Goal: Information Seeking & Learning: Understand process/instructions

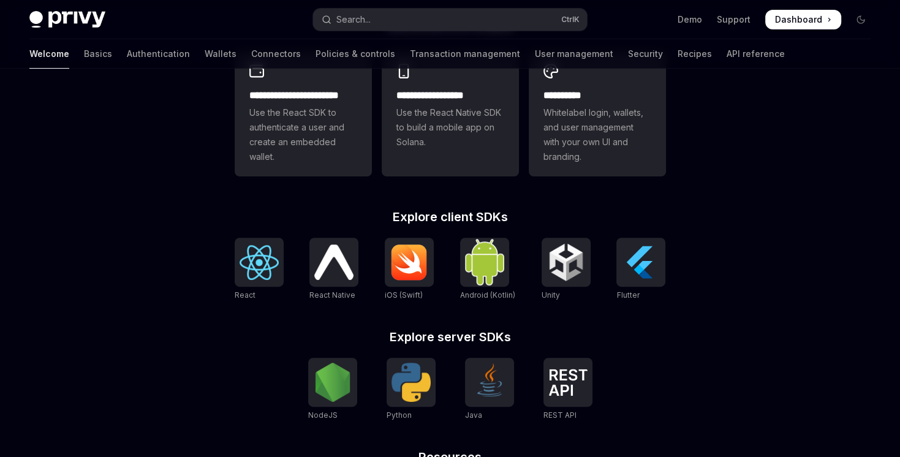
scroll to position [367, 0]
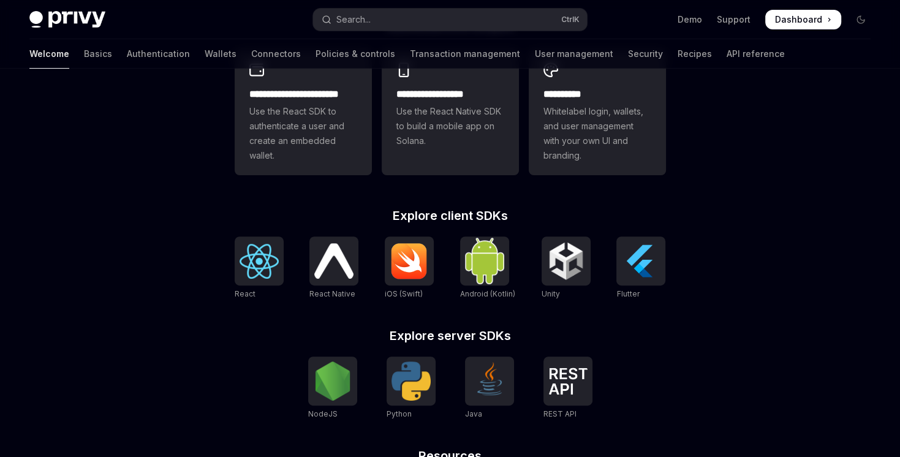
click at [433, 217] on h2 "Explore client SDKs" at bounding box center [450, 215] width 431 height 12
click at [814, 265] on div "**********" at bounding box center [450, 153] width 900 height 905
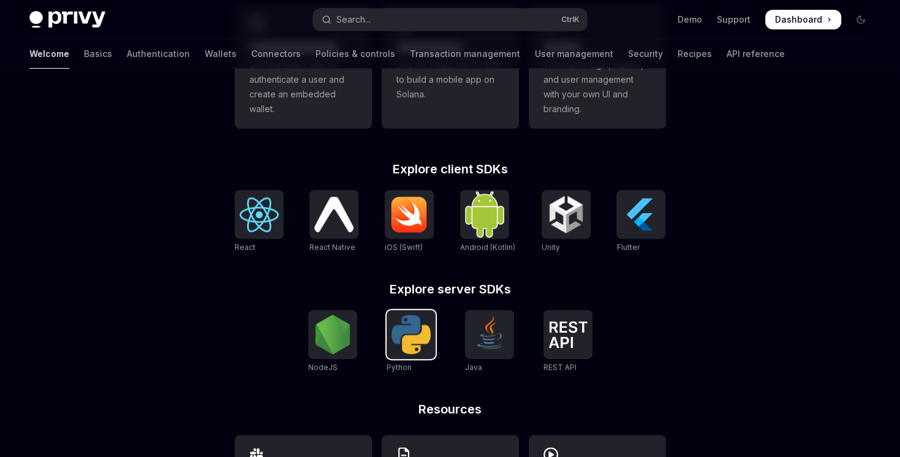
scroll to position [441, 0]
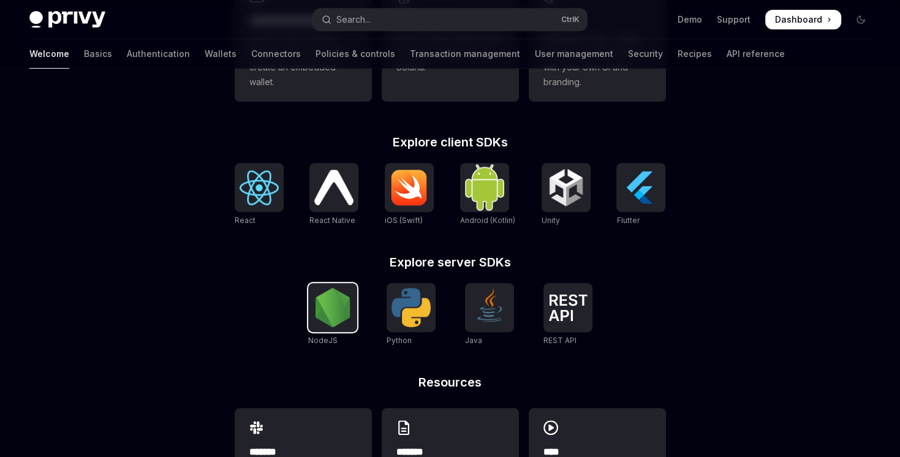
click at [329, 290] on img at bounding box center [332, 307] width 39 height 39
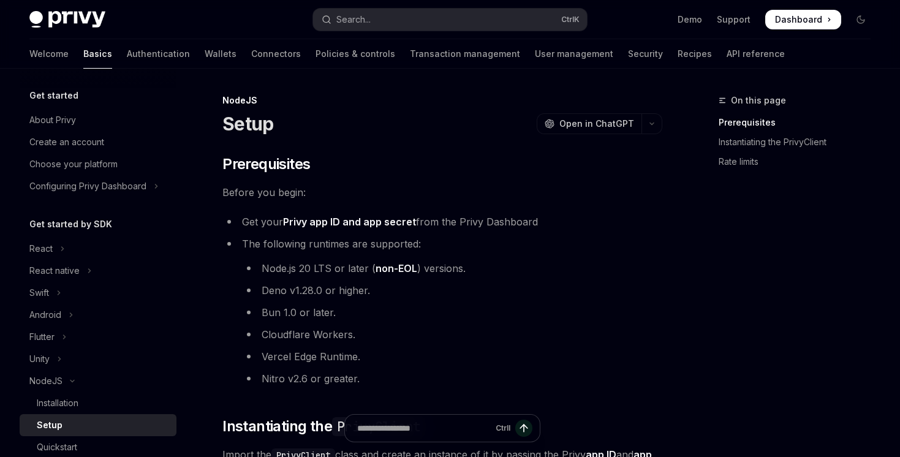
scroll to position [220, 0]
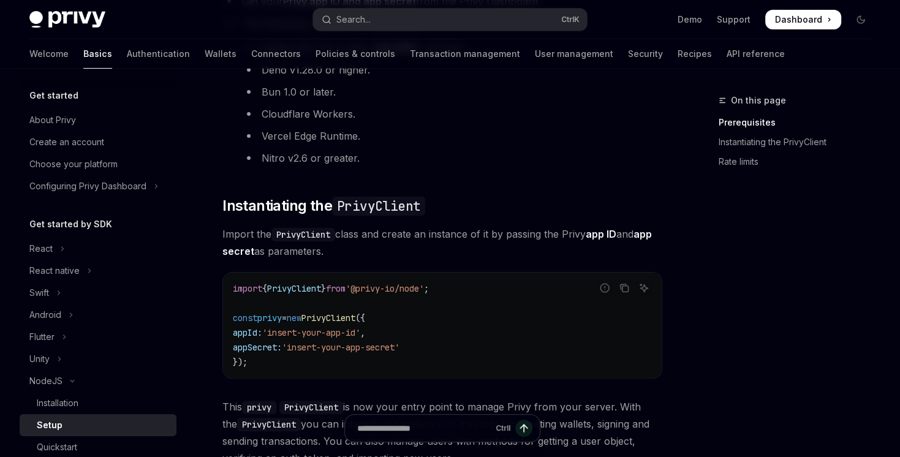
click at [317, 236] on code "PrivyClient" at bounding box center [303, 234] width 64 height 13
copy code "PrivyClient"
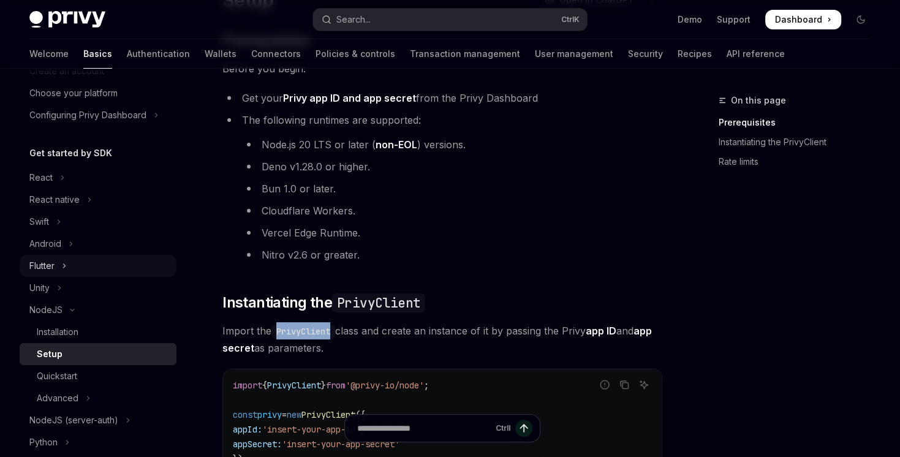
scroll to position [147, 0]
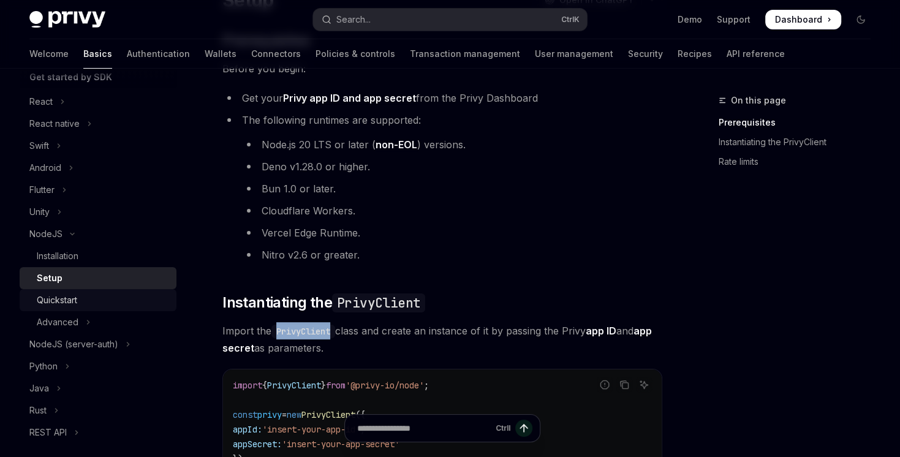
click at [100, 298] on div "Quickstart" at bounding box center [103, 300] width 132 height 15
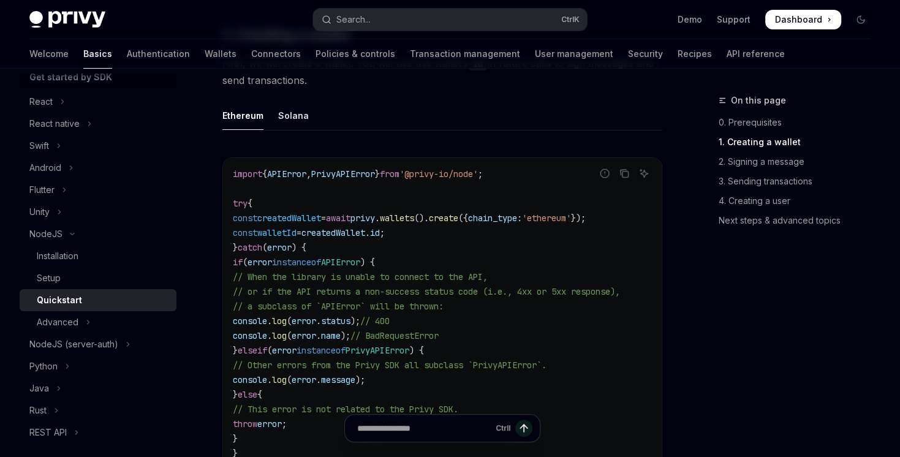
scroll to position [367, 0]
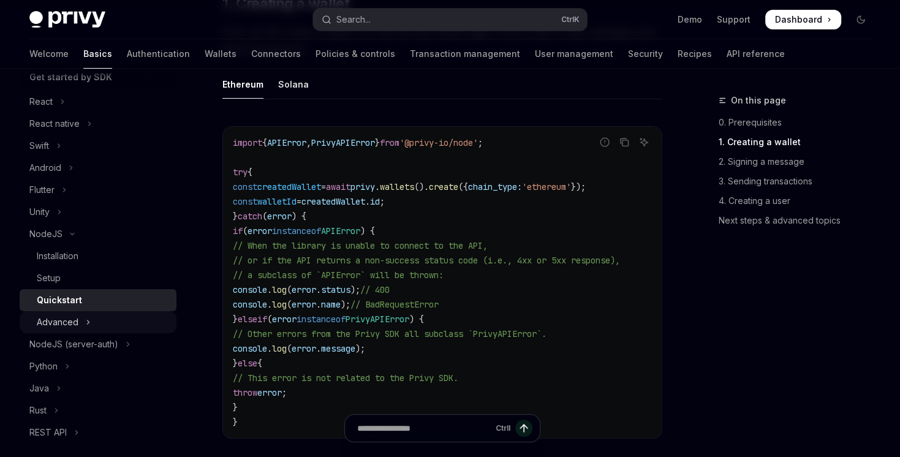
click at [69, 321] on div "Advanced" at bounding box center [58, 322] width 42 height 15
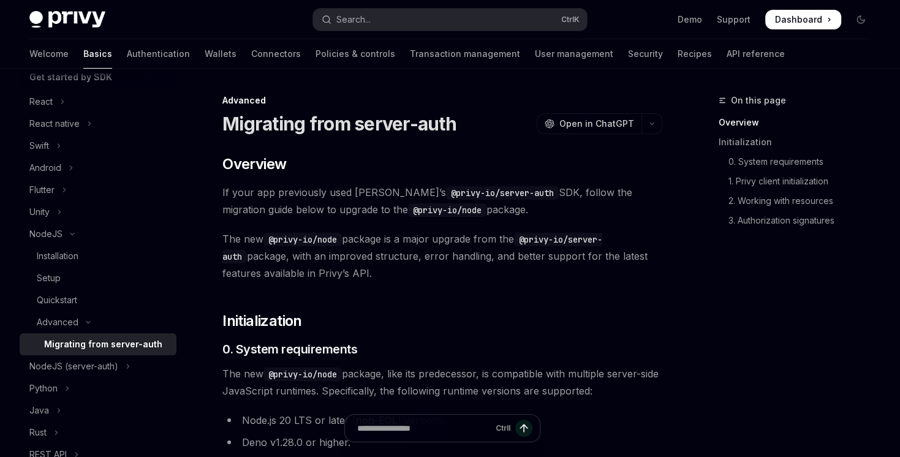
click at [78, 341] on div "Migrating from server-auth" at bounding box center [103, 344] width 118 height 15
type textarea "*"
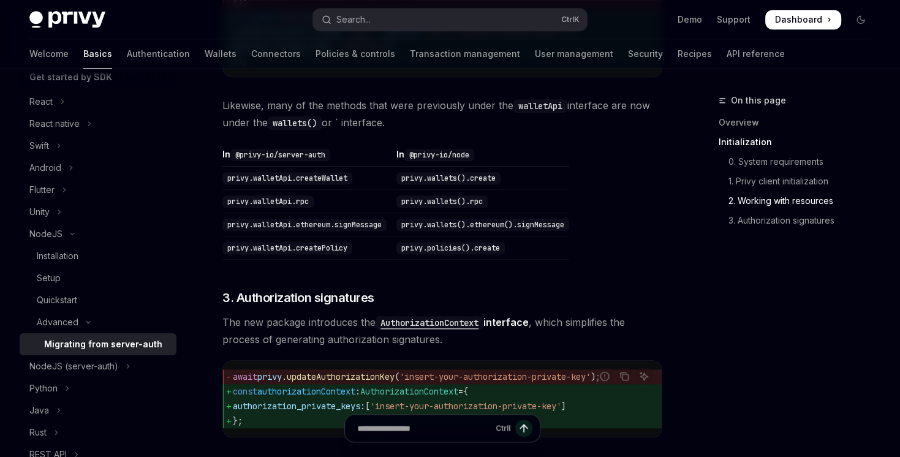
scroll to position [58, 0]
